Goal: Task Accomplishment & Management: Complete application form

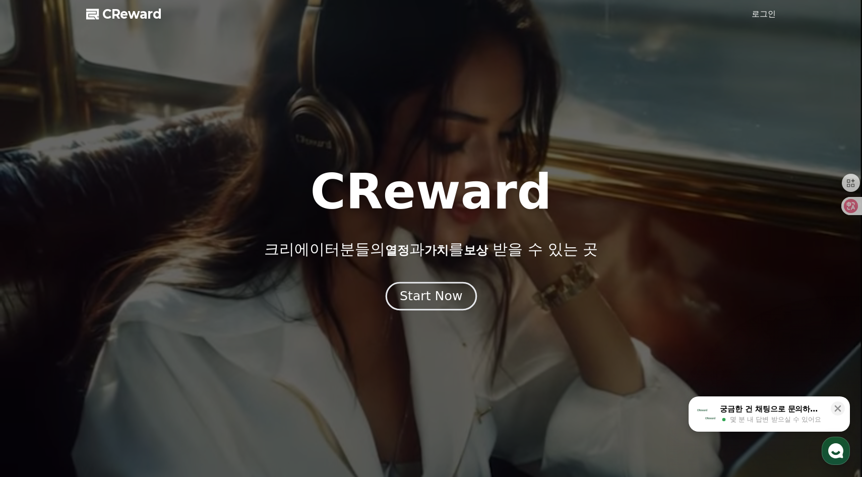
click at [443, 307] on button "Start Now" at bounding box center [430, 296] width 91 height 29
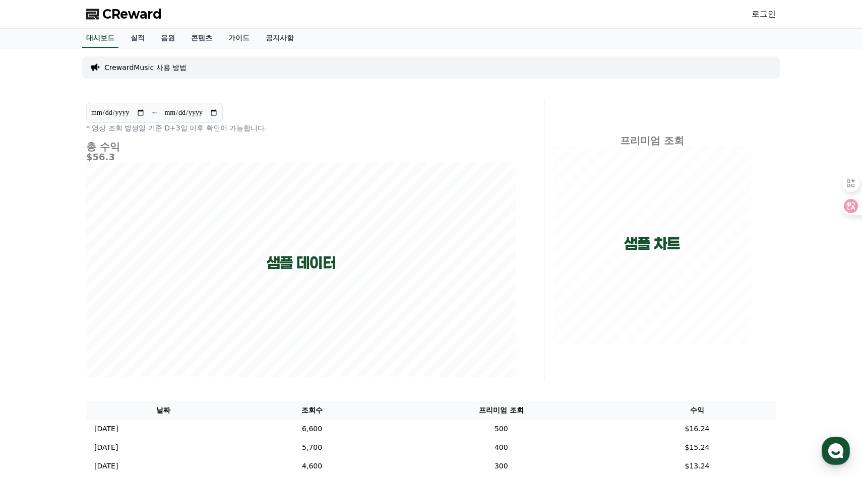
click at [765, 18] on link "로그인" at bounding box center [763, 14] width 24 height 12
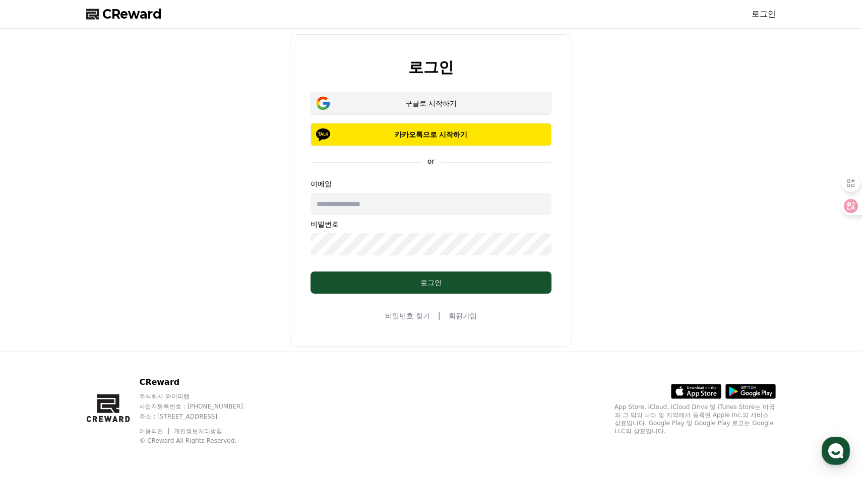
click at [515, 106] on div "구글로 시작하기" at bounding box center [431, 103] width 212 height 10
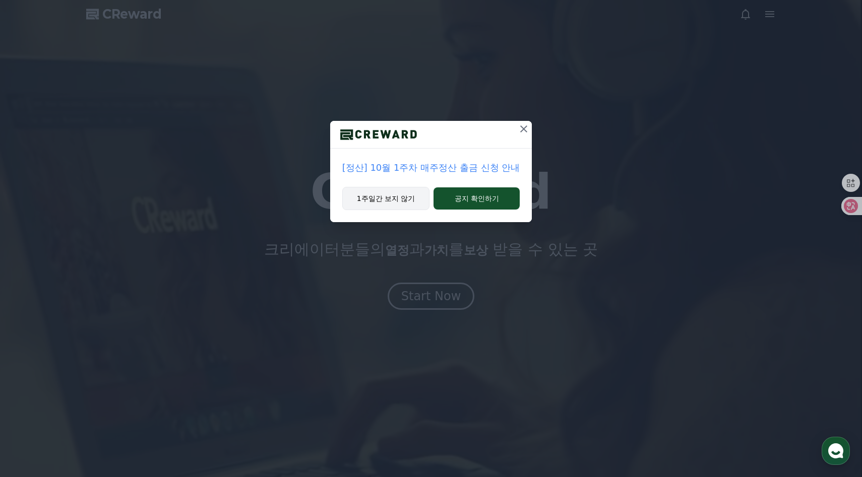
click at [408, 199] on button "1주일간 보지 않기" at bounding box center [386, 198] width 88 height 23
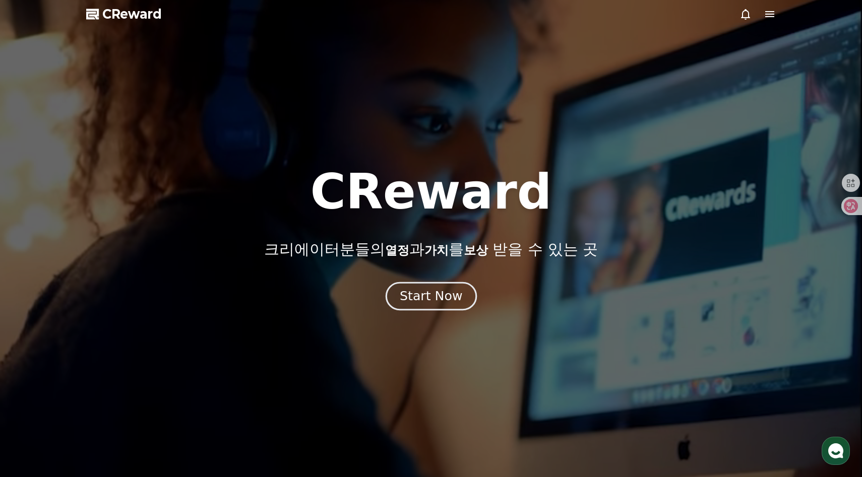
click at [464, 299] on button "Start Now" at bounding box center [430, 296] width 91 height 29
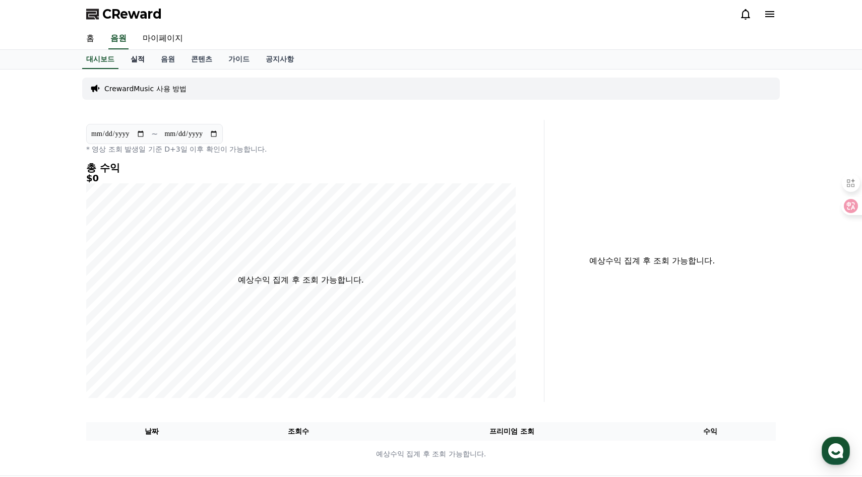
click at [135, 56] on link "실적" at bounding box center [137, 59] width 30 height 19
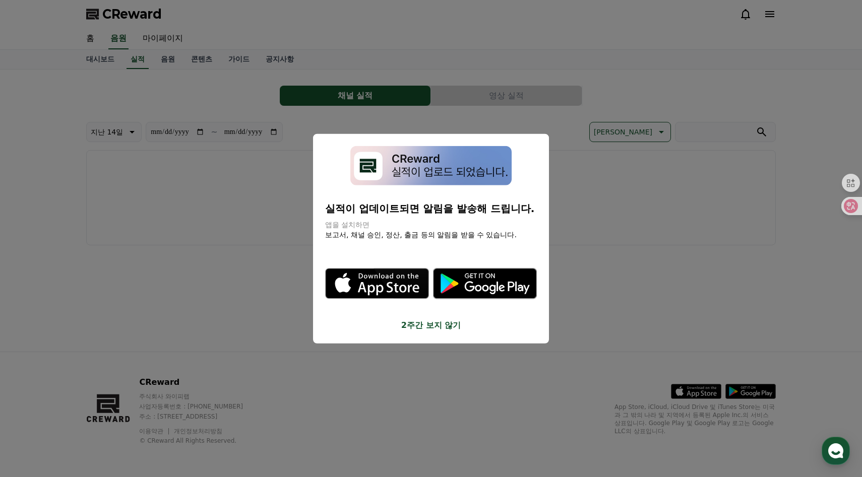
click at [428, 324] on button "2주간 보지 않기" at bounding box center [431, 325] width 212 height 12
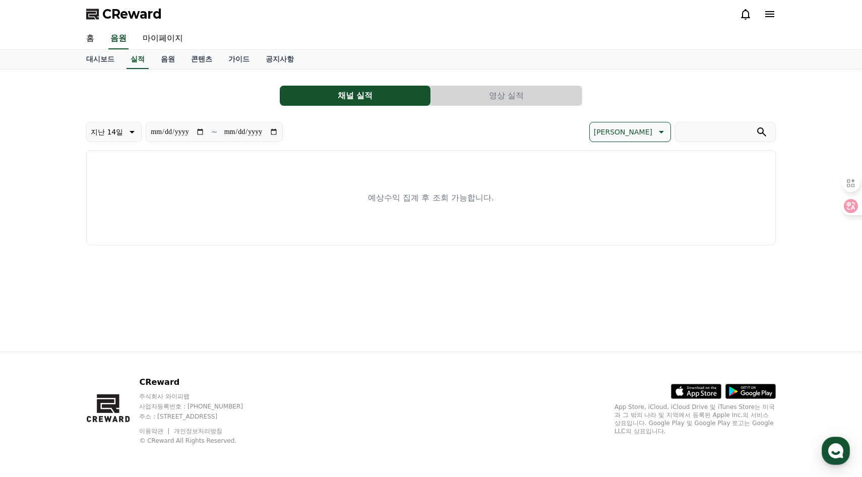
click at [510, 95] on button "영상 실적" at bounding box center [506, 96] width 151 height 20
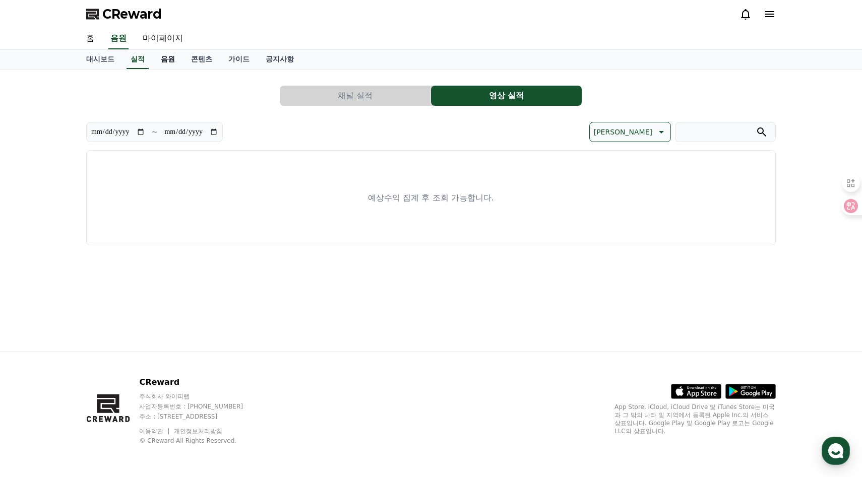
click at [157, 54] on link "음원" at bounding box center [168, 59] width 30 height 19
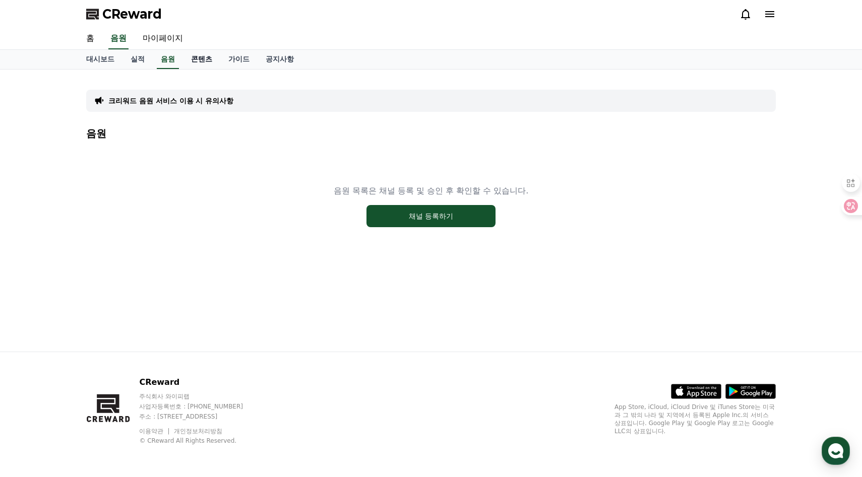
click at [183, 58] on link "콘텐츠" at bounding box center [201, 59] width 37 height 19
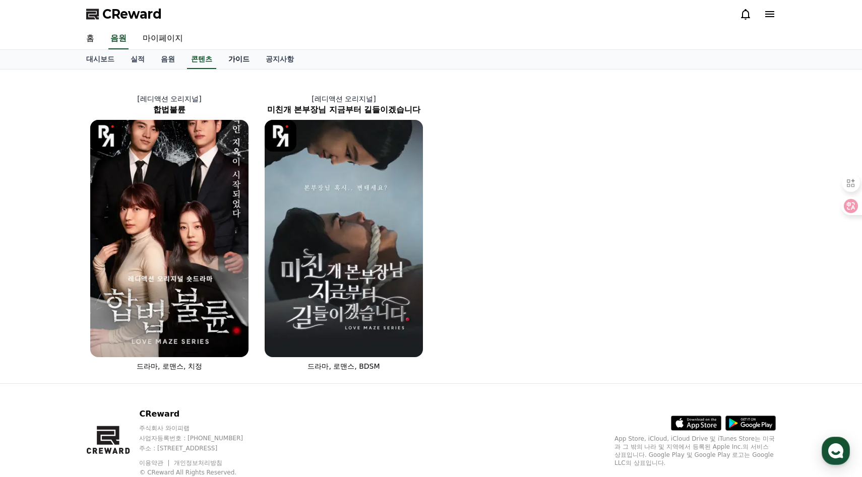
click at [220, 58] on link "가이드" at bounding box center [238, 59] width 37 height 19
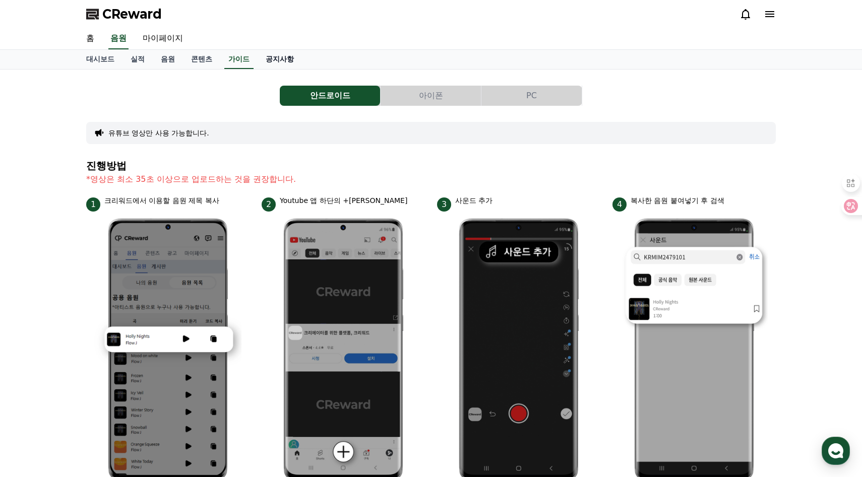
click at [265, 55] on link "공지사항" at bounding box center [279, 59] width 44 height 19
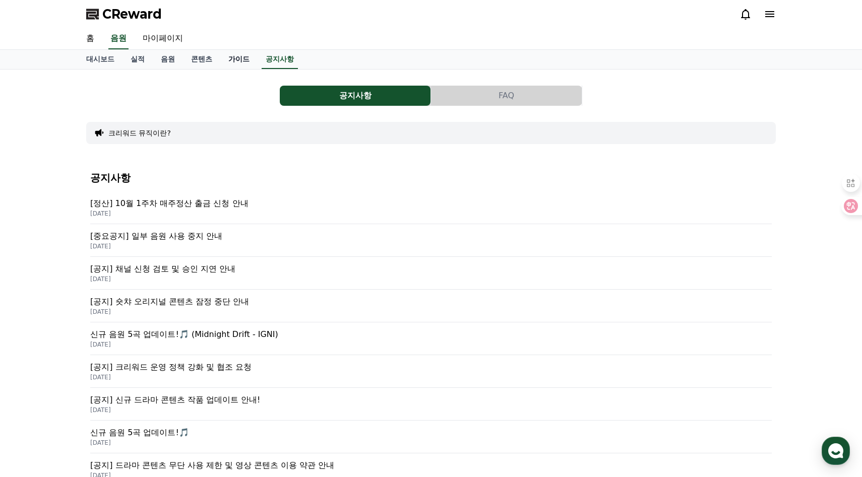
click at [233, 57] on link "가이드" at bounding box center [238, 59] width 37 height 19
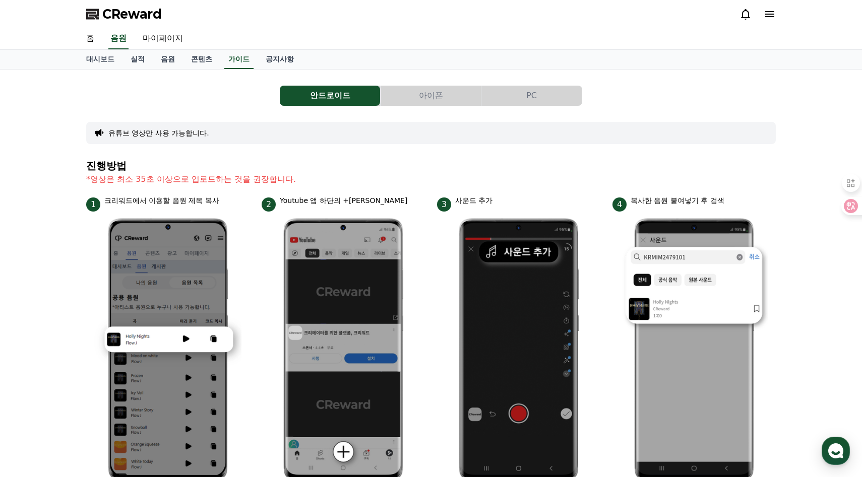
click at [534, 102] on button "PC" at bounding box center [531, 96] width 100 height 20
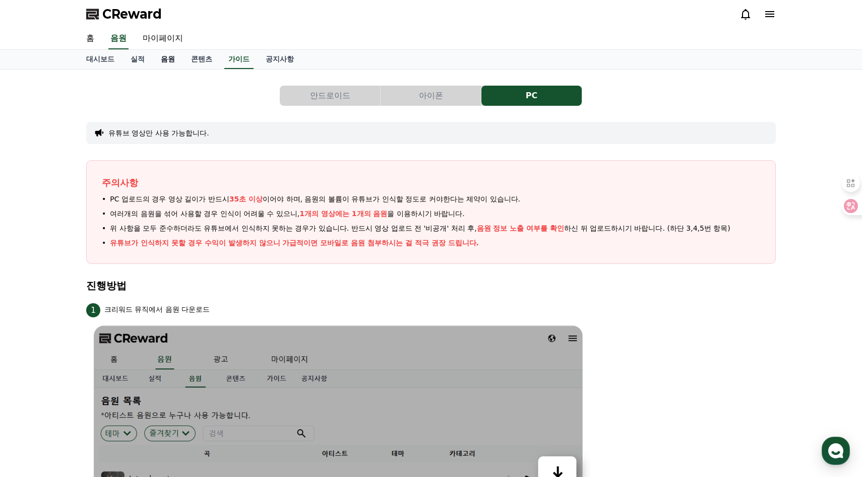
click at [163, 59] on link "음원" at bounding box center [168, 59] width 30 height 19
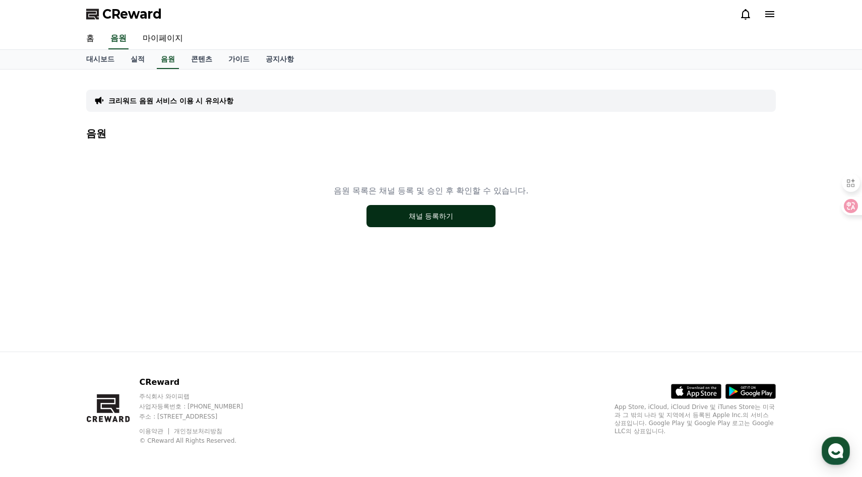
click at [416, 213] on button "채널 등록하기" at bounding box center [430, 216] width 129 height 22
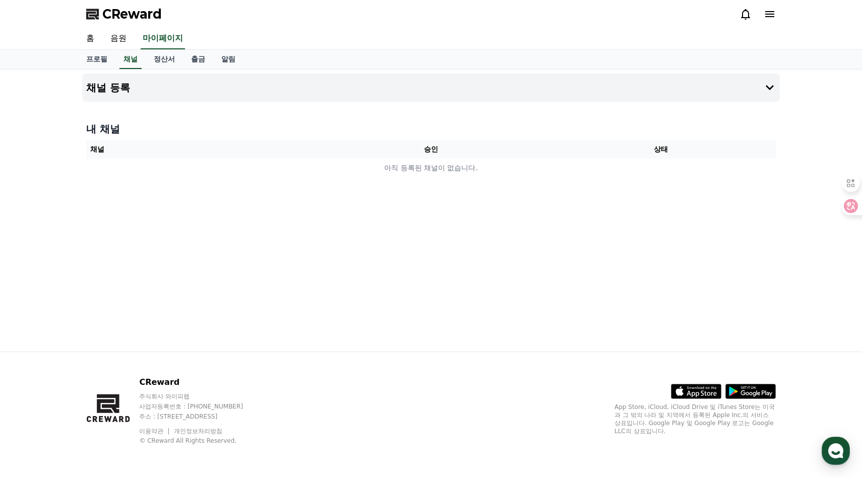
click at [433, 146] on th "승인" at bounding box center [431, 149] width 230 height 19
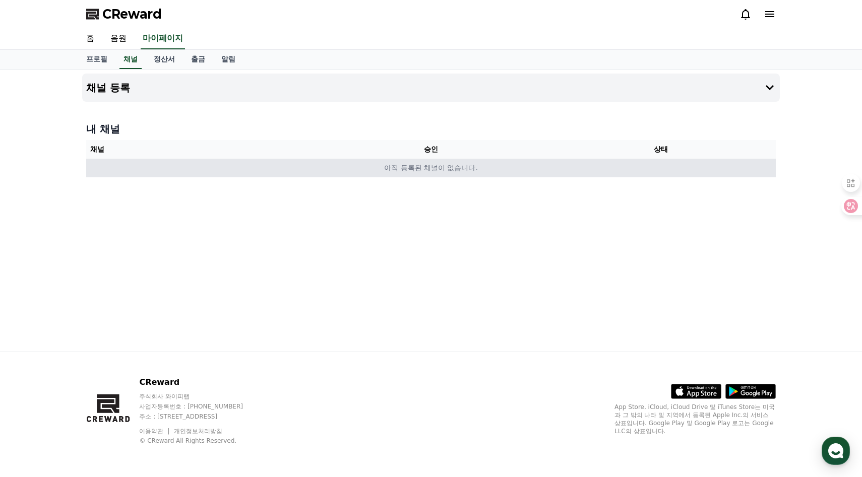
click at [445, 165] on td "아직 등록된 채널이 없습니다." at bounding box center [430, 168] width 689 height 19
click at [623, 164] on td "아직 등록된 채널이 없습니다." at bounding box center [430, 168] width 689 height 19
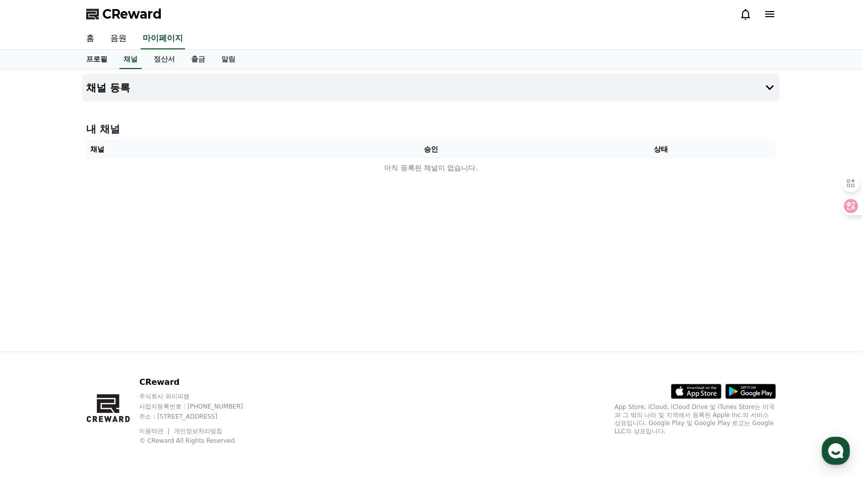
click at [96, 61] on link "프로필" at bounding box center [96, 59] width 37 height 19
select select "**********"
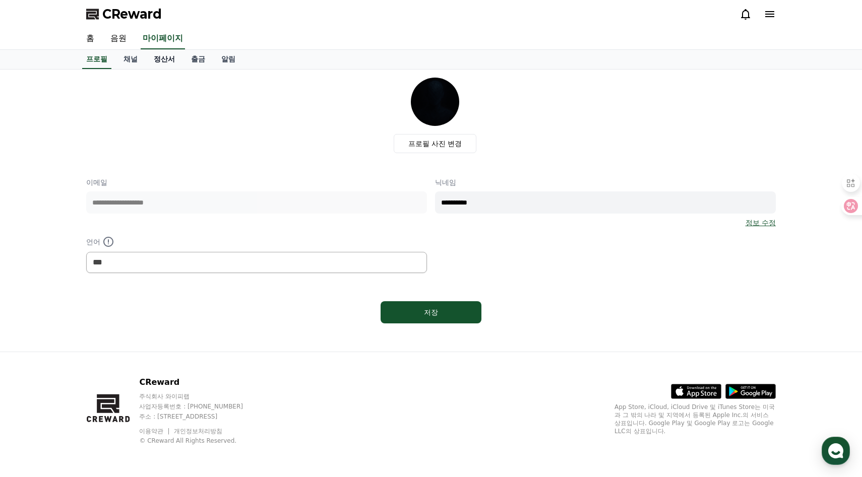
click at [166, 58] on link "정산서" at bounding box center [164, 59] width 37 height 19
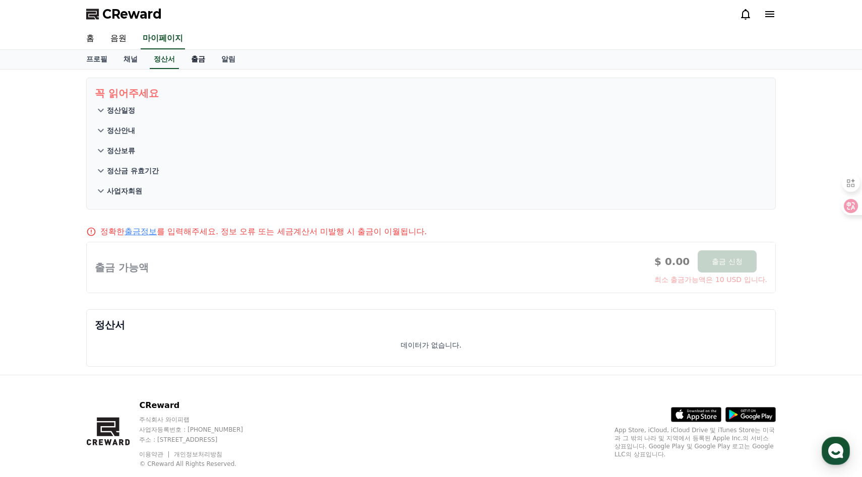
click at [186, 61] on link "출금" at bounding box center [198, 59] width 30 height 19
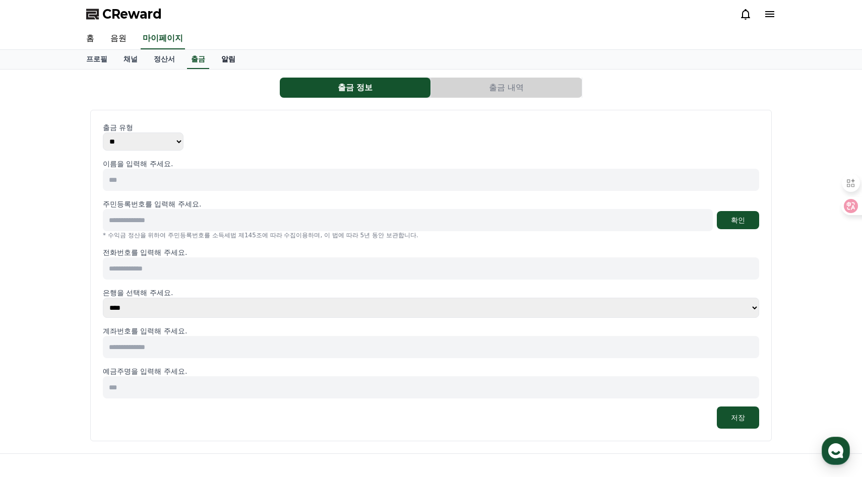
click at [221, 61] on link "알림" at bounding box center [228, 59] width 30 height 19
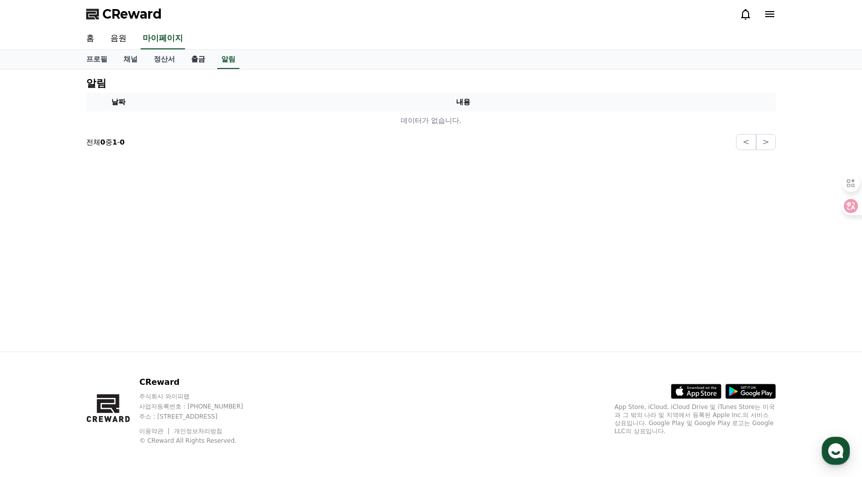
click at [191, 59] on link "출금" at bounding box center [198, 59] width 30 height 19
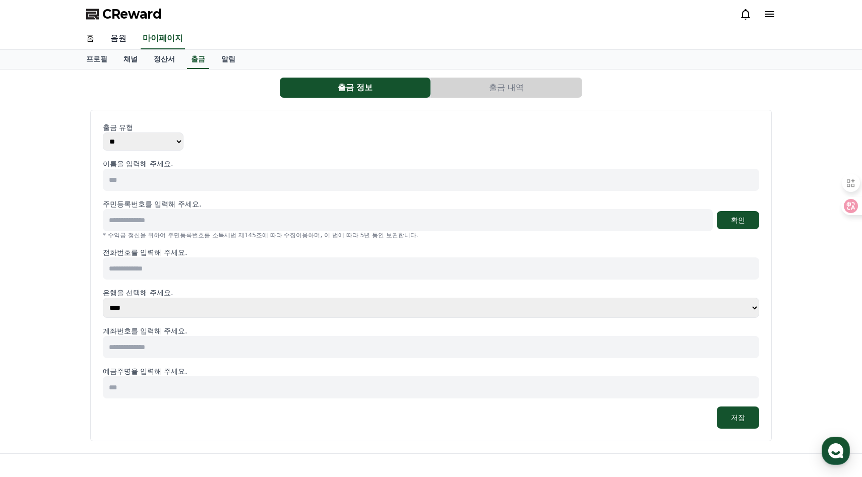
click at [104, 37] on link "음원" at bounding box center [118, 38] width 32 height 21
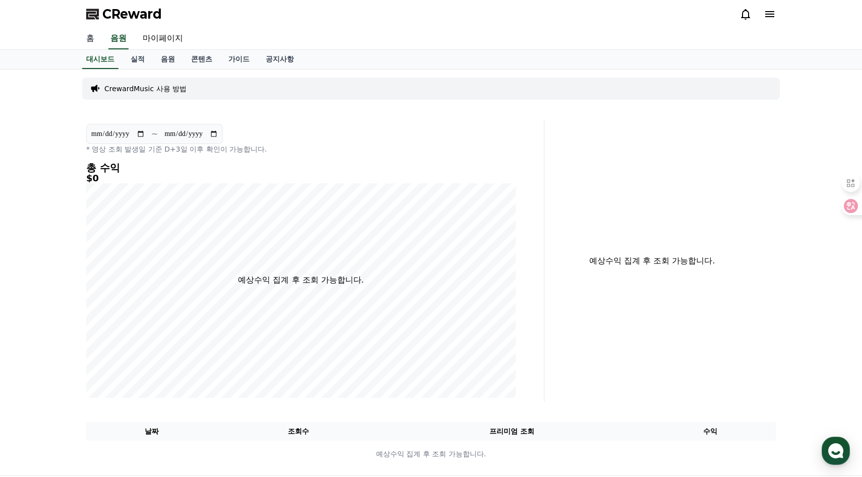
click at [90, 37] on link "홈" at bounding box center [90, 38] width 24 height 21
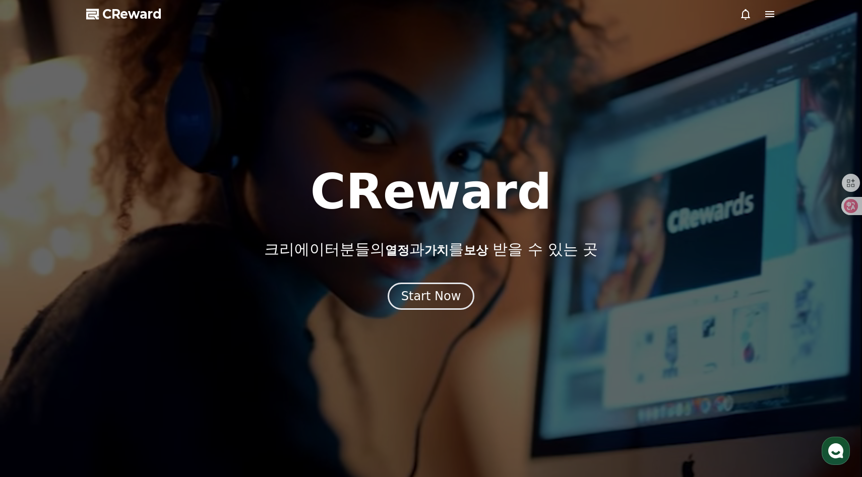
click at [771, 12] on icon at bounding box center [769, 14] width 9 height 6
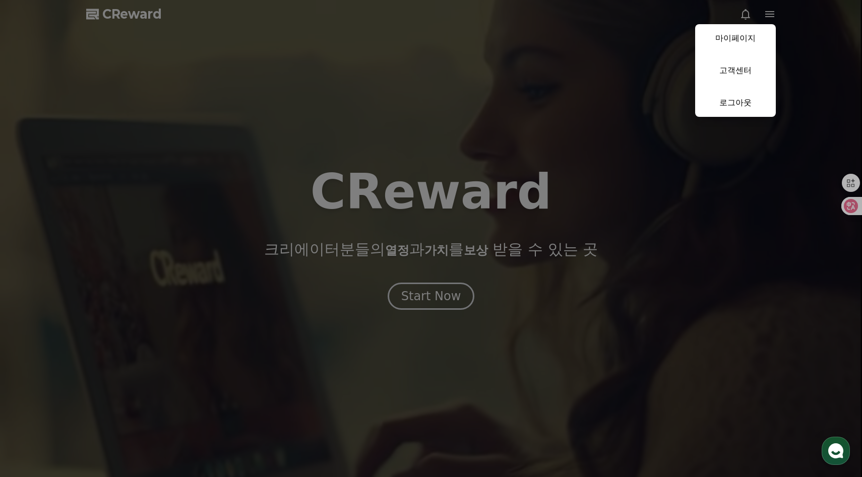
click at [541, 215] on button "close" at bounding box center [431, 238] width 862 height 477
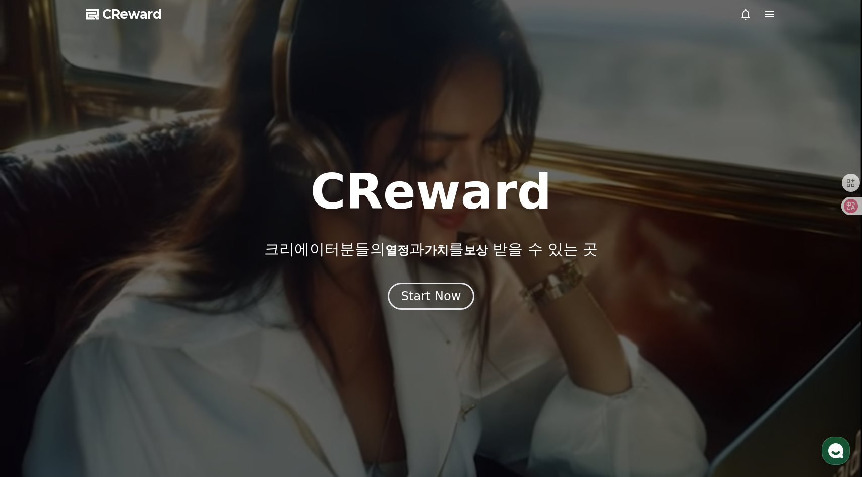
click at [129, 14] on span "CReward" at bounding box center [131, 14] width 59 height 16
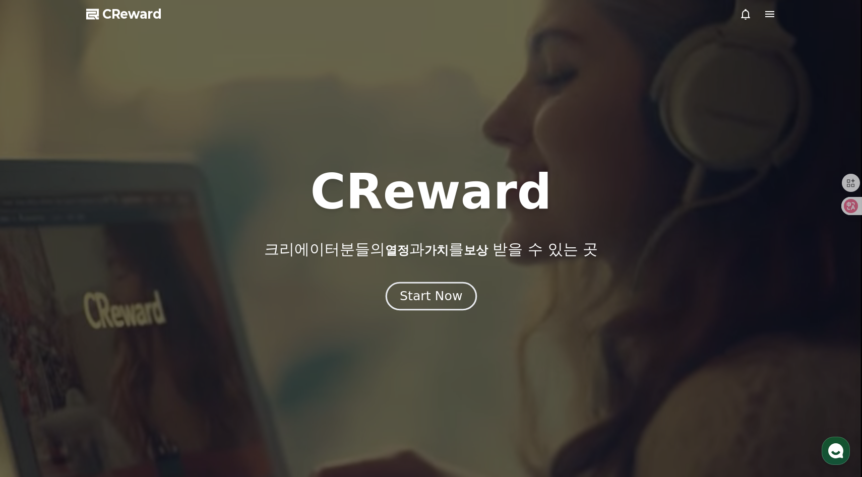
click at [445, 303] on div "Start Now" at bounding box center [431, 296] width 62 height 17
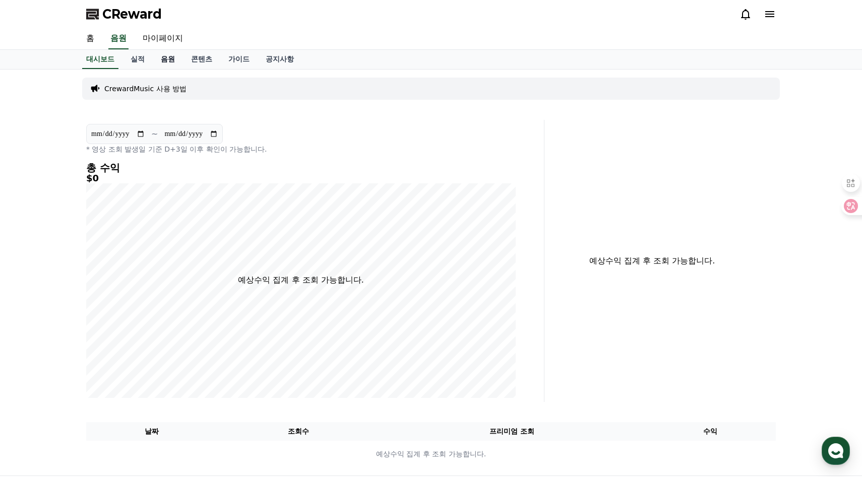
click at [155, 56] on link "음원" at bounding box center [168, 59] width 30 height 19
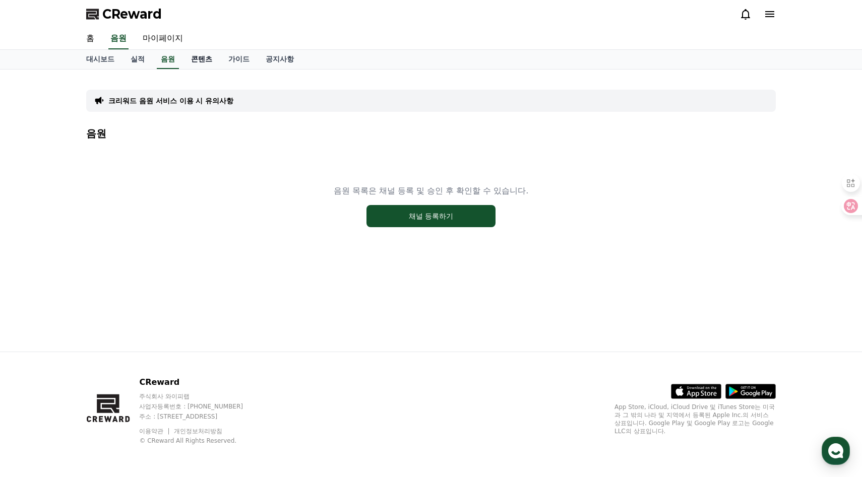
click at [193, 56] on link "콘텐츠" at bounding box center [201, 59] width 37 height 19
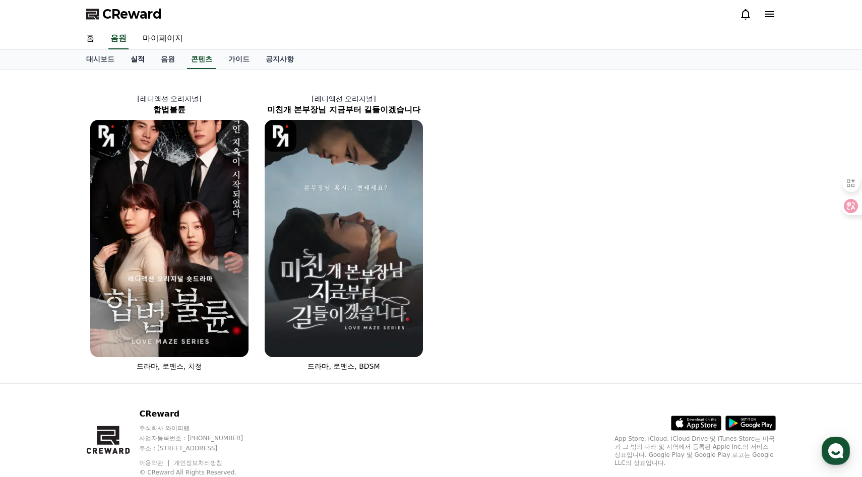
click at [138, 55] on link "실적" at bounding box center [137, 59] width 30 height 19
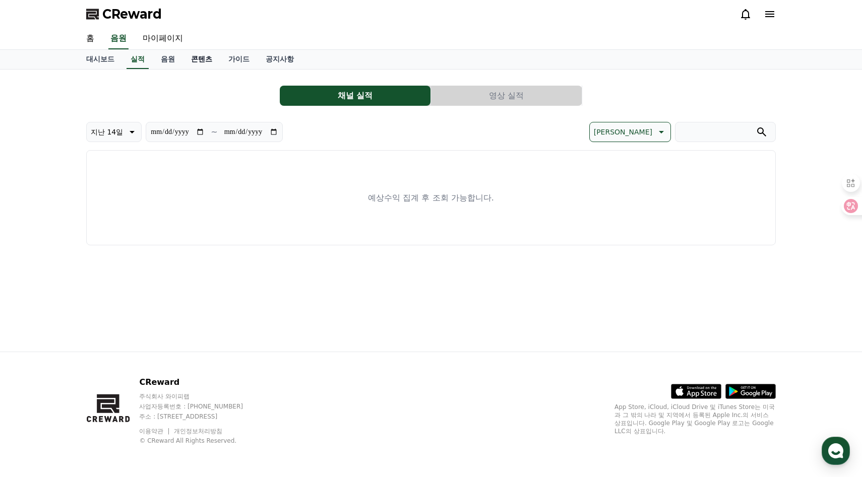
click at [203, 54] on link "콘텐츠" at bounding box center [201, 59] width 37 height 19
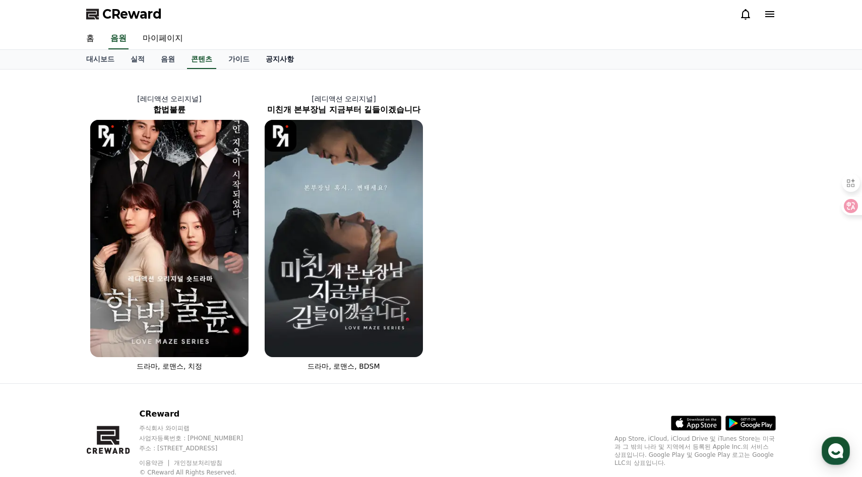
click at [257, 61] on link "공지사항" at bounding box center [279, 59] width 44 height 19
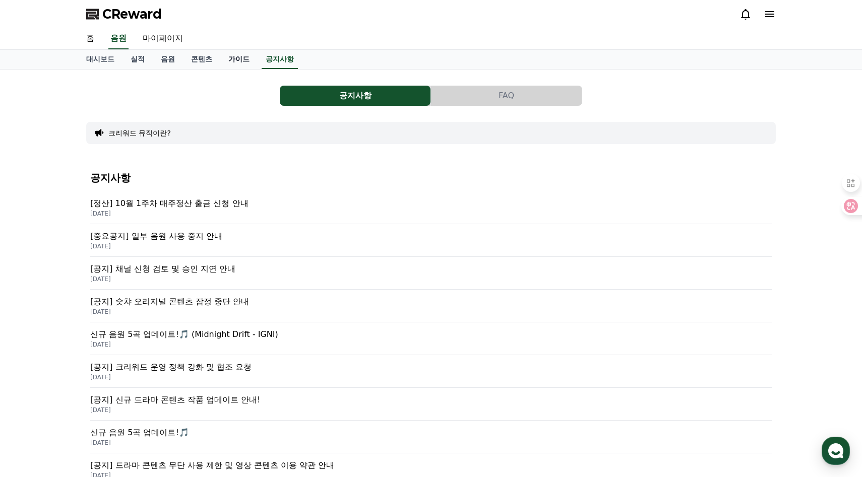
click at [225, 58] on link "가이드" at bounding box center [238, 59] width 37 height 19
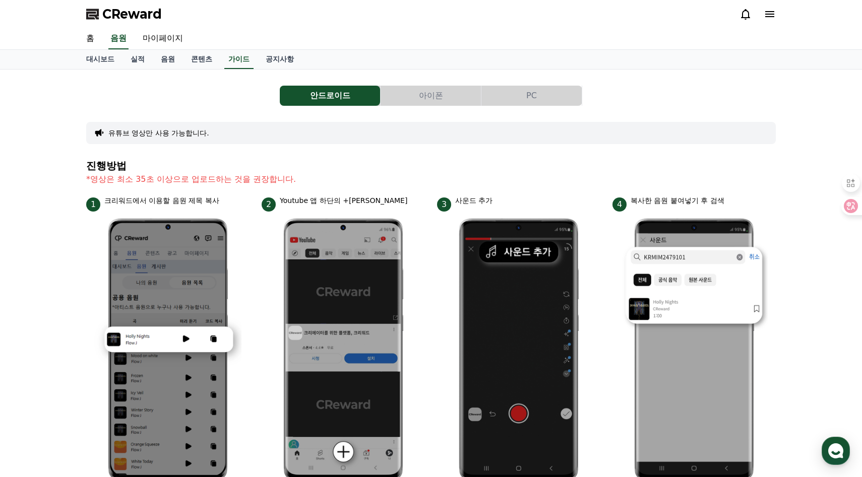
click at [515, 96] on button "PC" at bounding box center [531, 96] width 100 height 20
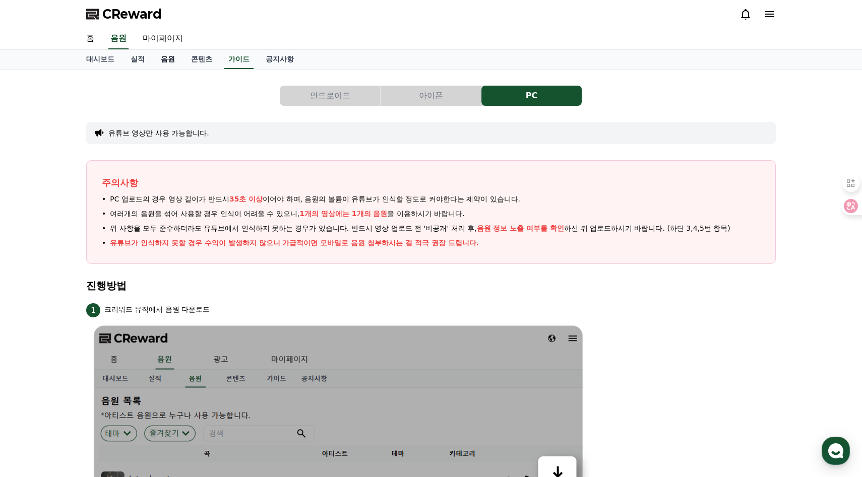
click at [157, 58] on link "음원" at bounding box center [168, 59] width 30 height 19
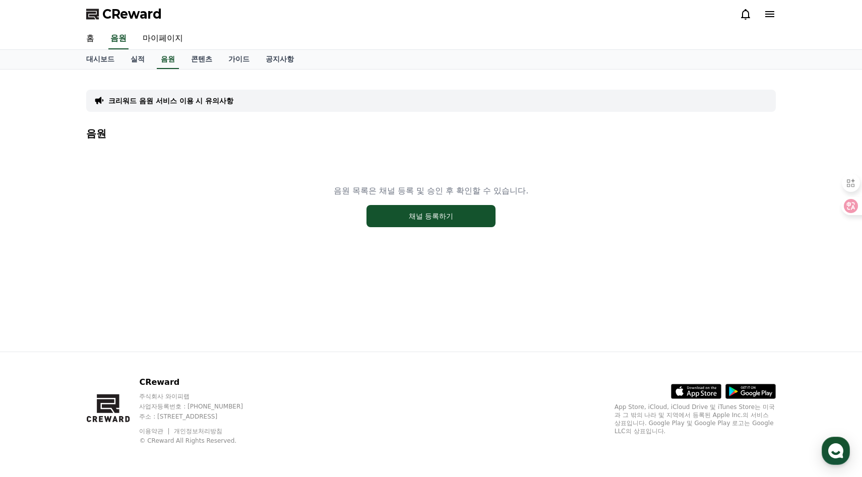
click at [444, 228] on div "음원 목록은 채널 등록 및 승인 후 확인할 수 있습니다. 채널 등록하기" at bounding box center [430, 206] width 689 height 126
click at [463, 215] on button "채널 등록하기" at bounding box center [430, 216] width 129 height 22
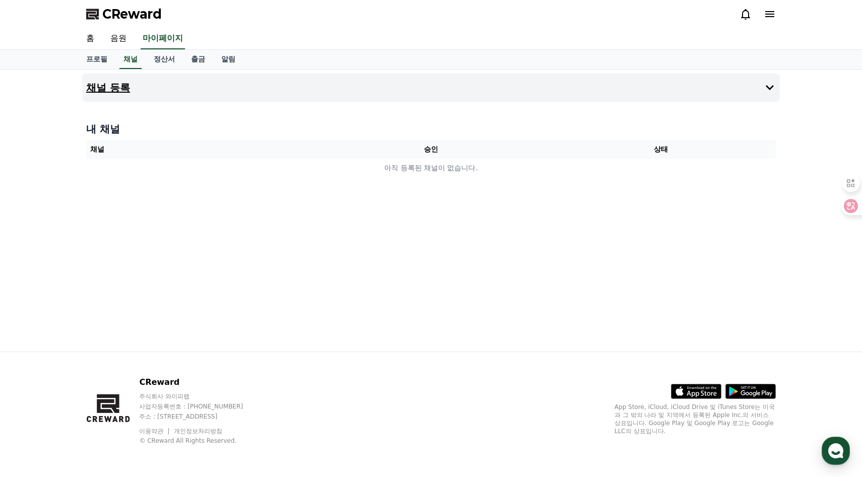
click at [692, 82] on button "채널 등록" at bounding box center [430, 88] width 697 height 28
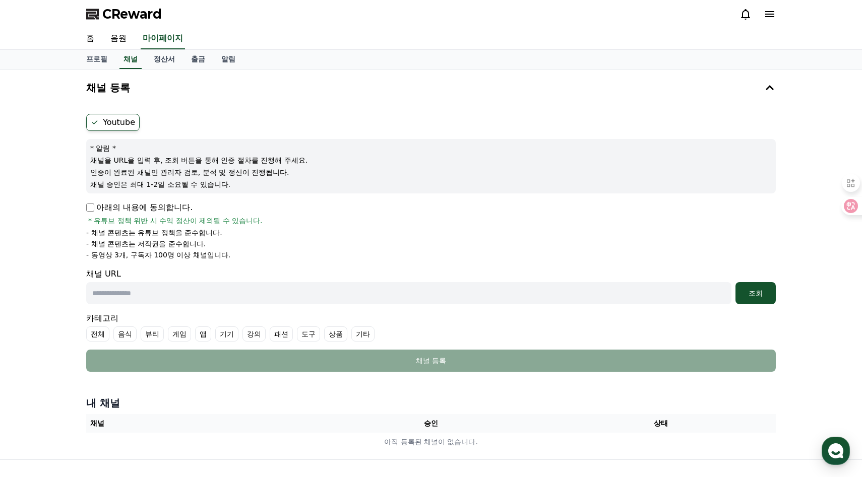
click at [218, 289] on input "text" at bounding box center [408, 293] width 645 height 22
click at [345, 167] on p "인증이 완료된 채널만 관리자 검토, 분석 및 정산이 진행됩니다." at bounding box center [430, 172] width 681 height 10
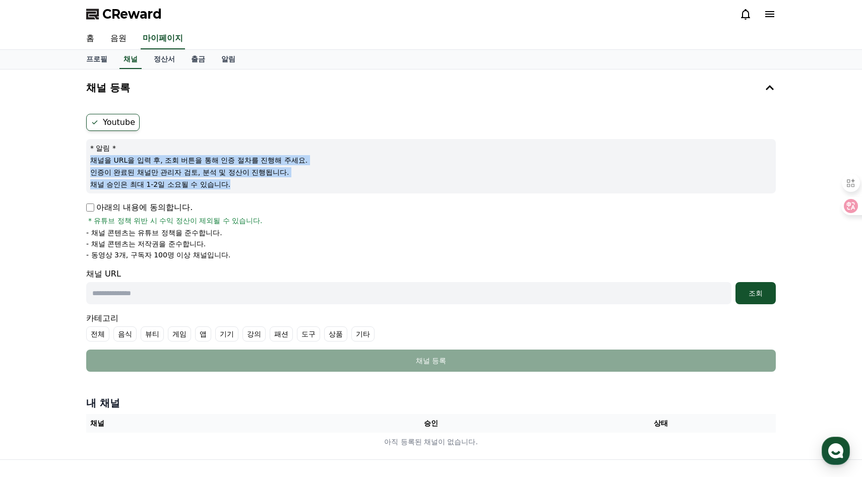
drag, startPoint x: 267, startPoint y: 185, endPoint x: 269, endPoint y: 146, distance: 39.4
click at [269, 146] on div "* 알림 * 채널을 URL을 입력 후, 조회 버튼을 통해 인증 절차를 진행해 주세요. 인증이 완료된 채널만 관리자 검토, 분석 및 정산이 진행…" at bounding box center [430, 166] width 689 height 54
click at [269, 146] on p "* 알림 *" at bounding box center [430, 148] width 681 height 10
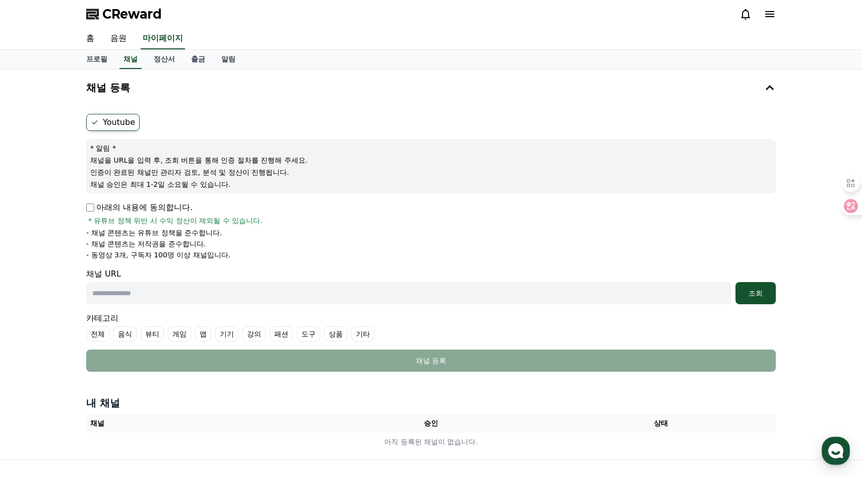
scroll to position [89, 0]
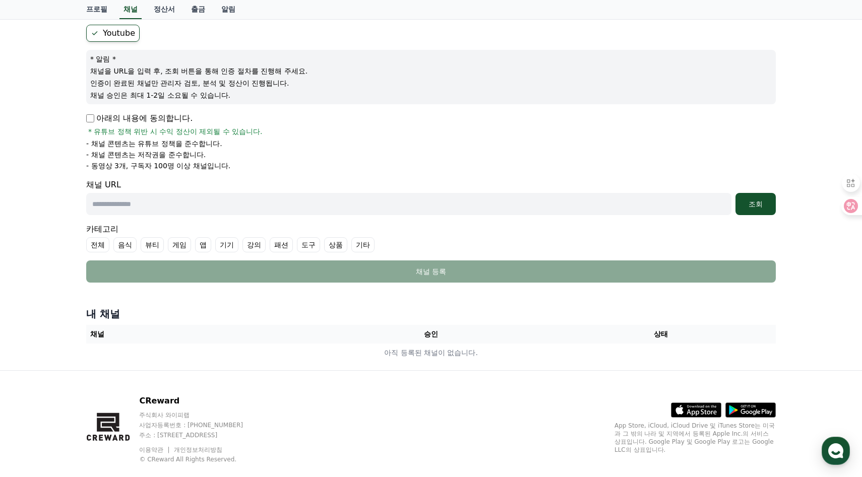
click at [201, 200] on input "text" at bounding box center [408, 204] width 645 height 22
paste input "**********"
type input "**********"
click at [306, 159] on li "- 채널 콘텐츠는 저작권을 준수합니다." at bounding box center [430, 155] width 689 height 10
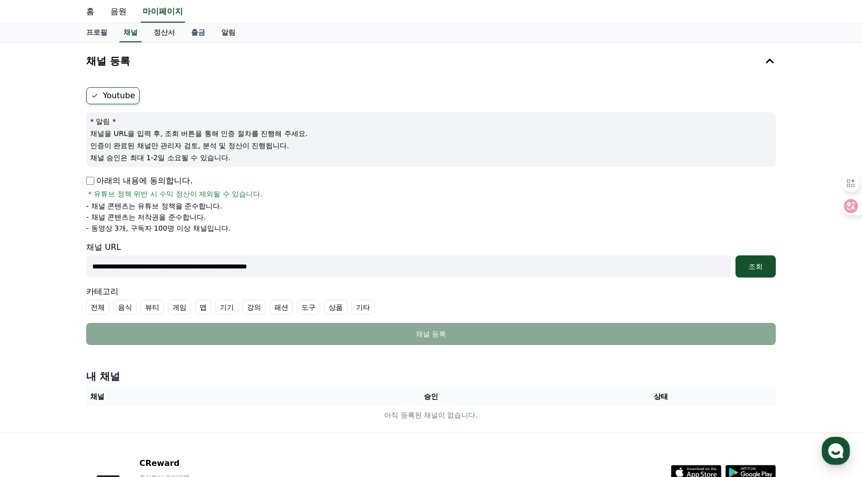
scroll to position [26, 0]
click at [752, 270] on div "조회" at bounding box center [755, 267] width 32 height 10
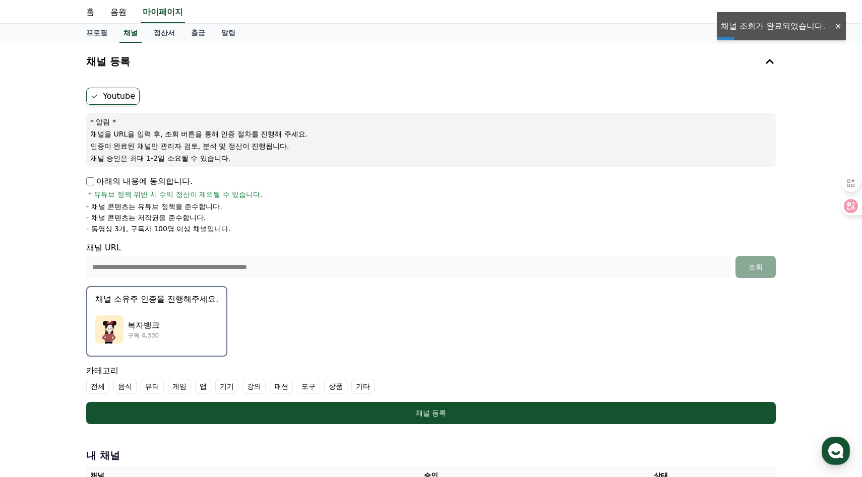
click at [174, 324] on div "복자뱅크 구독 4,330" at bounding box center [156, 329] width 123 height 40
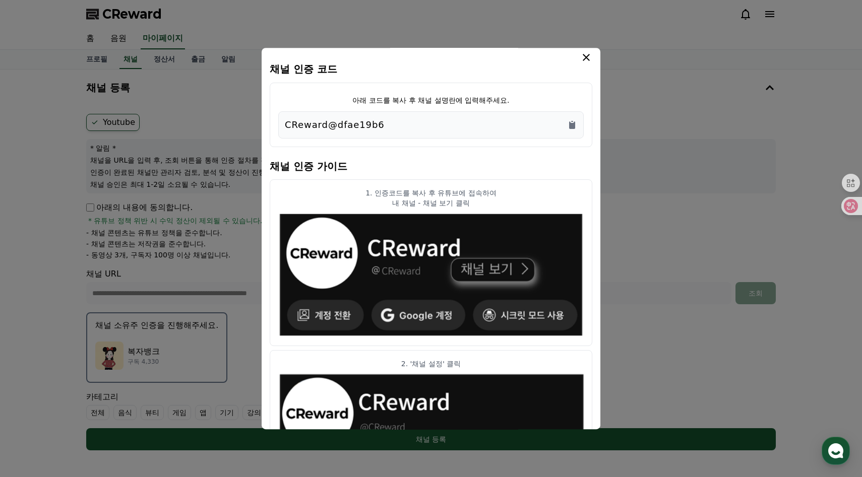
scroll to position [0, 0]
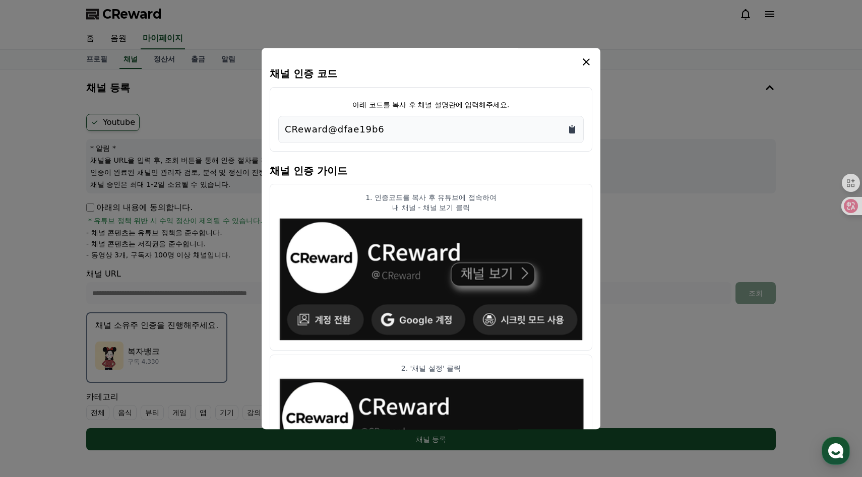
click at [573, 129] on icon "Copy to clipboard" at bounding box center [572, 130] width 6 height 8
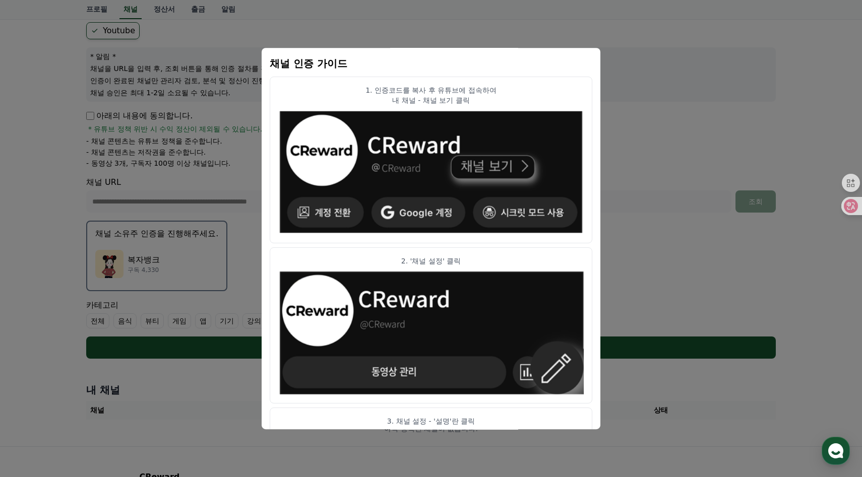
scroll to position [205, 0]
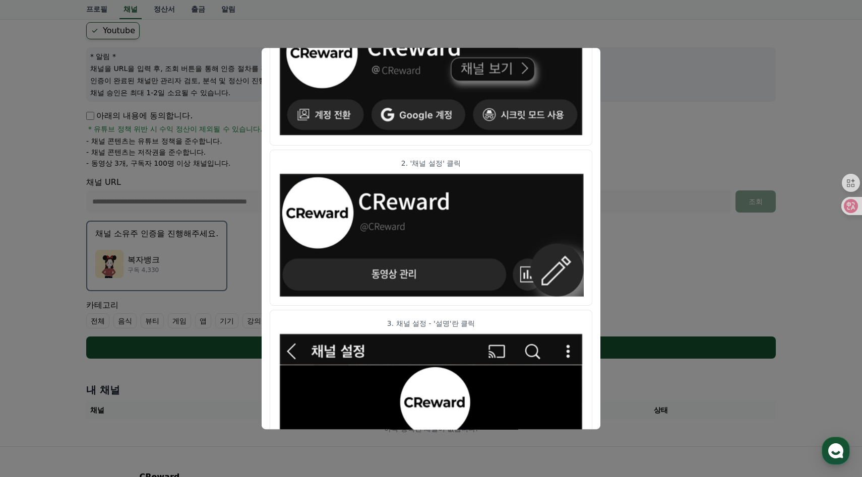
click at [652, 206] on button "close modal" at bounding box center [431, 238] width 862 height 477
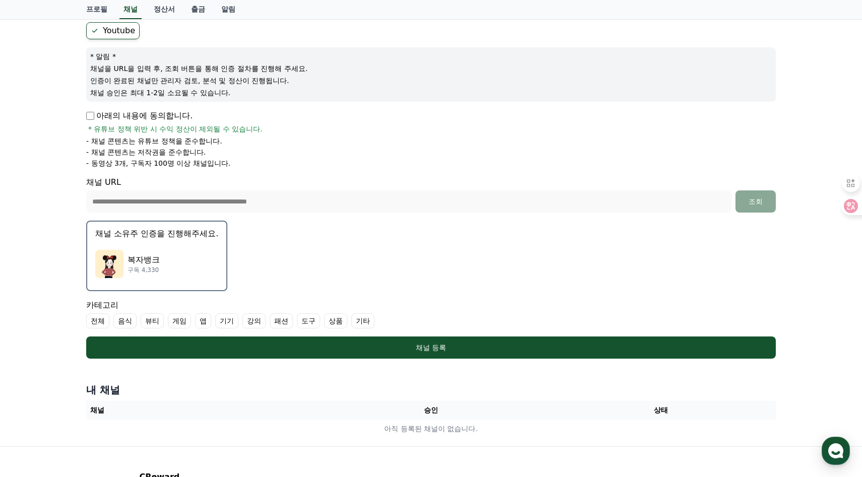
click at [565, 361] on div "**********" at bounding box center [430, 190] width 697 height 345
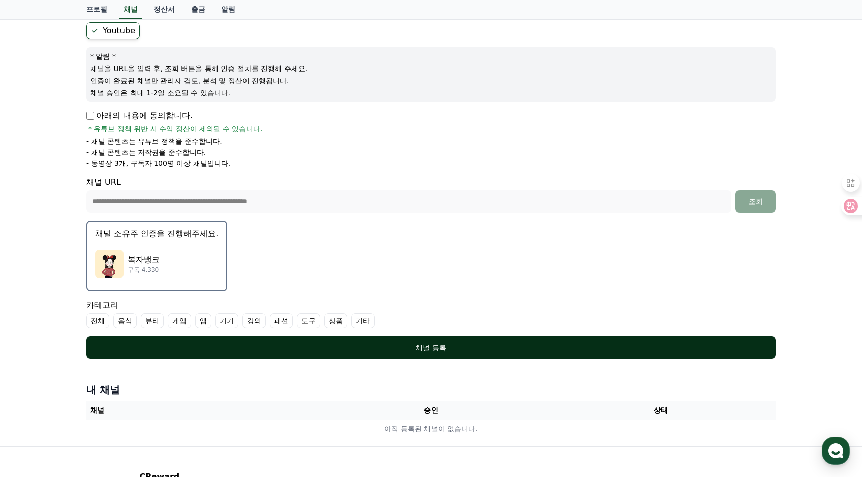
click at [587, 341] on button "채널 등록" at bounding box center [430, 348] width 689 height 22
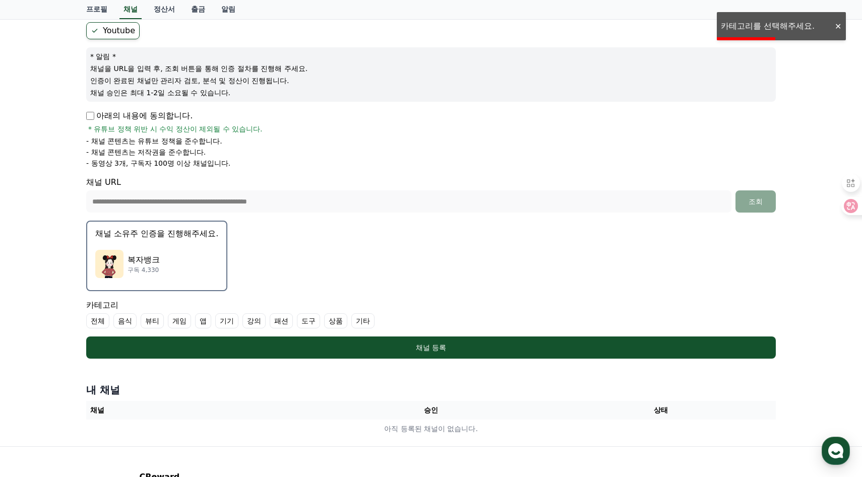
click at [351, 318] on label "기타" at bounding box center [362, 320] width 23 height 15
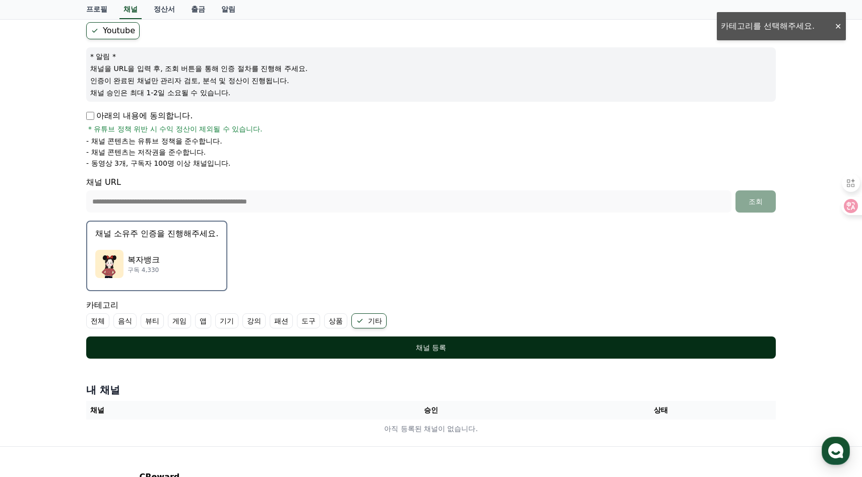
click at [251, 353] on button "채널 등록" at bounding box center [430, 348] width 689 height 22
